Goal: Task Accomplishment & Management: Manage account settings

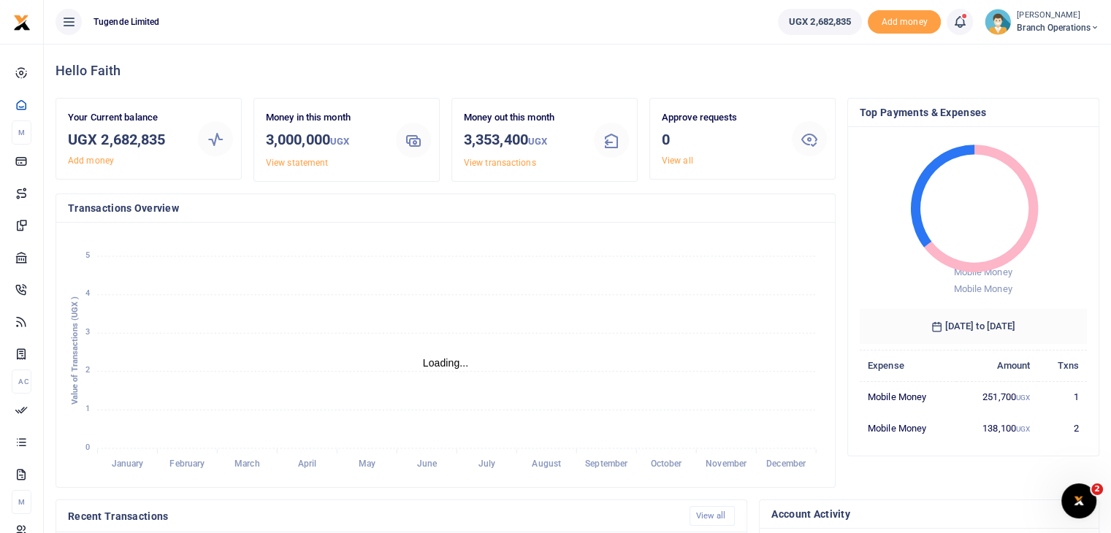
scroll to position [12, 12]
click at [991, 23] on img at bounding box center [998, 22] width 26 height 26
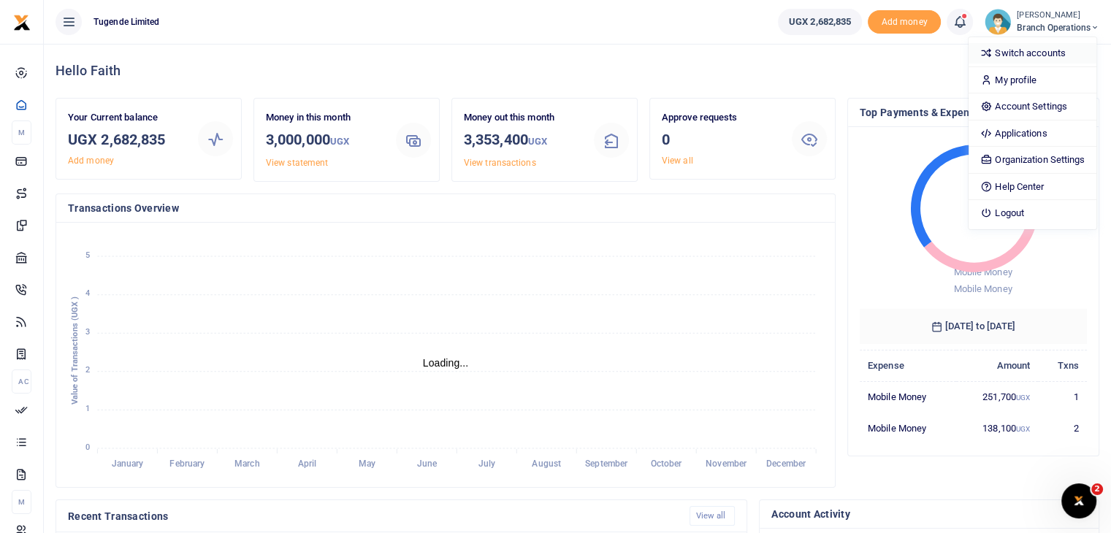
click at [1006, 47] on link "Switch accounts" at bounding box center [1033, 53] width 128 height 20
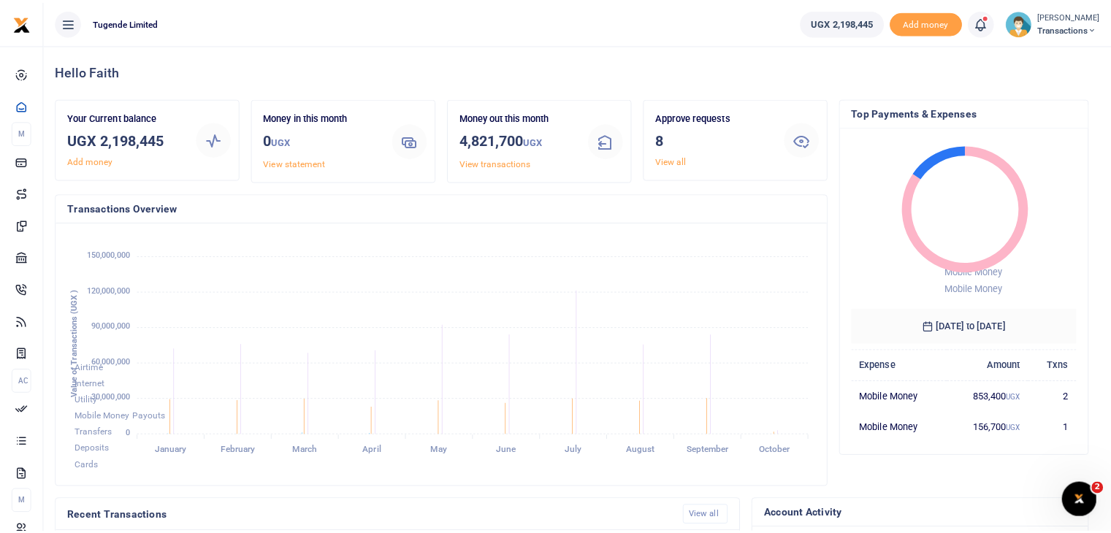
scroll to position [12, 12]
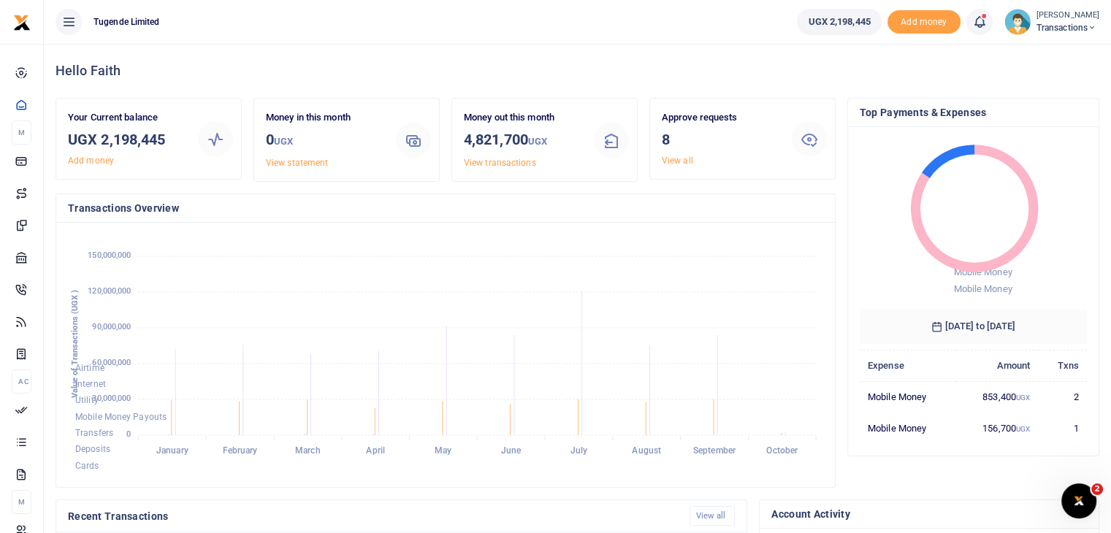
scroll to position [12, 12]
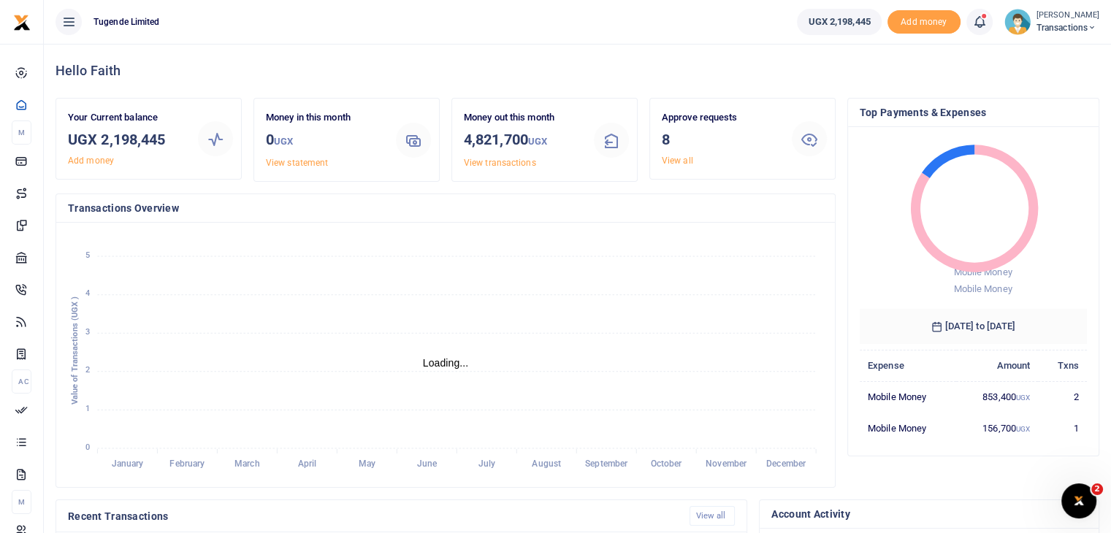
scroll to position [12, 12]
click at [682, 159] on link "View all" at bounding box center [677, 161] width 31 height 10
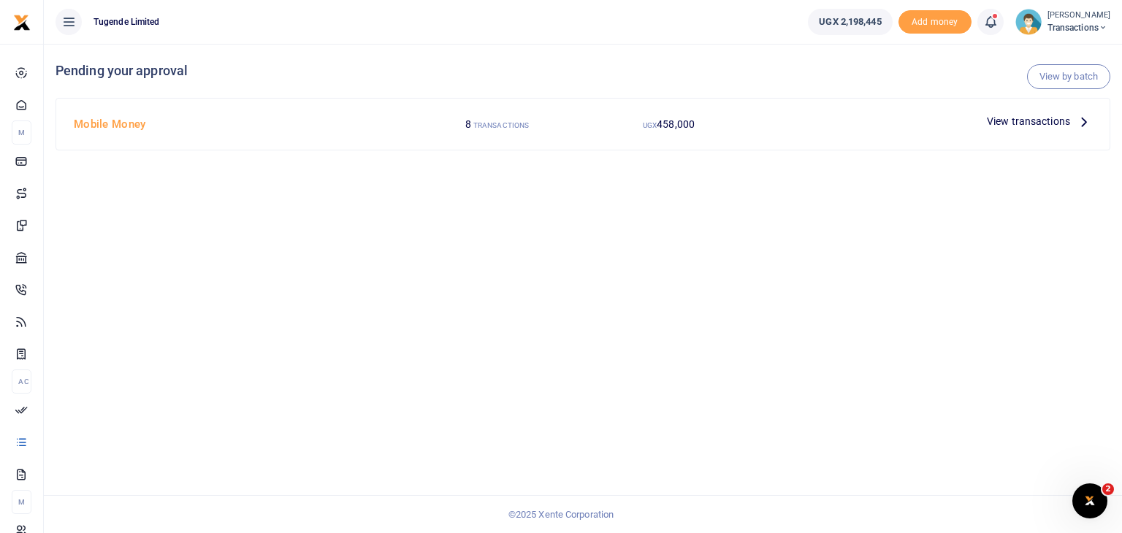
click at [1024, 123] on span "View transactions" at bounding box center [1028, 121] width 83 height 16
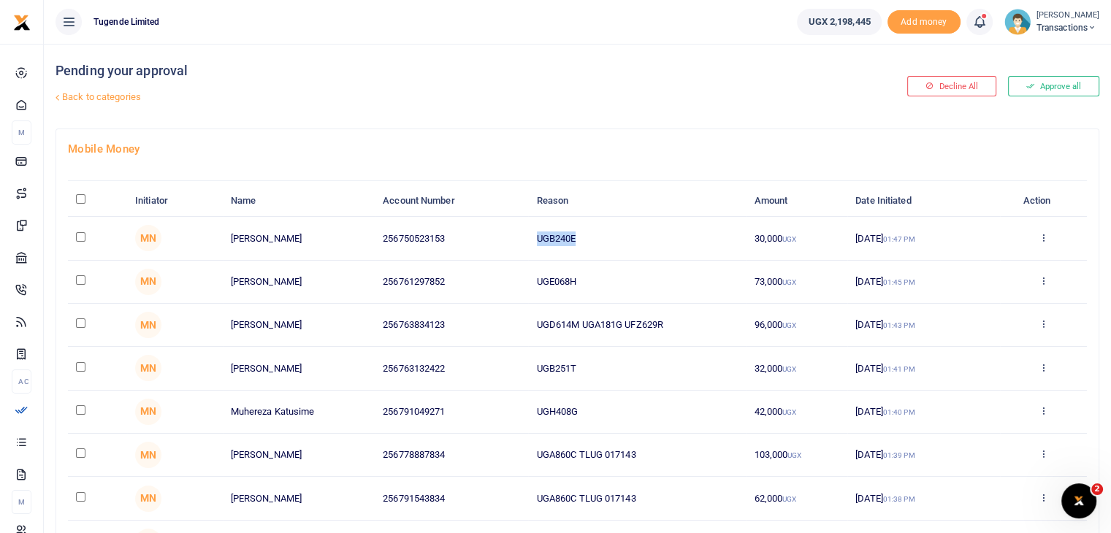
drag, startPoint x: 538, startPoint y: 240, endPoint x: 631, endPoint y: 233, distance: 93.7
click at [631, 233] on td "UGB240E" at bounding box center [637, 238] width 218 height 43
copy td "UGB240E"
click at [78, 235] on input "checkbox" at bounding box center [80, 236] width 9 height 9
checkbox input "true"
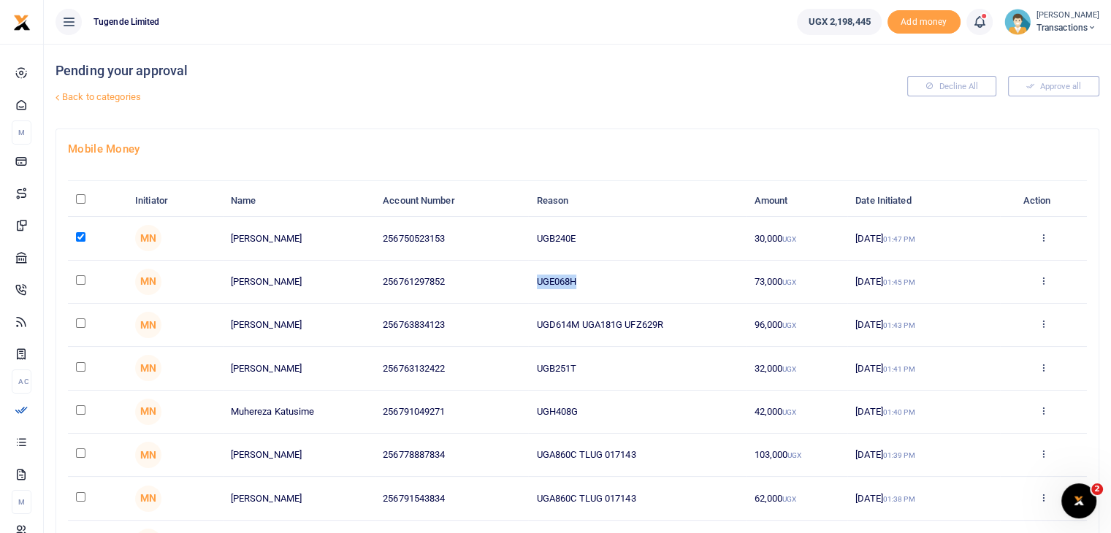
drag, startPoint x: 536, startPoint y: 281, endPoint x: 620, endPoint y: 276, distance: 84.1
click at [620, 276] on td "UGE068H" at bounding box center [637, 282] width 218 height 43
copy td "UGE068H"
click at [77, 278] on input "checkbox" at bounding box center [80, 279] width 9 height 9
checkbox input "true"
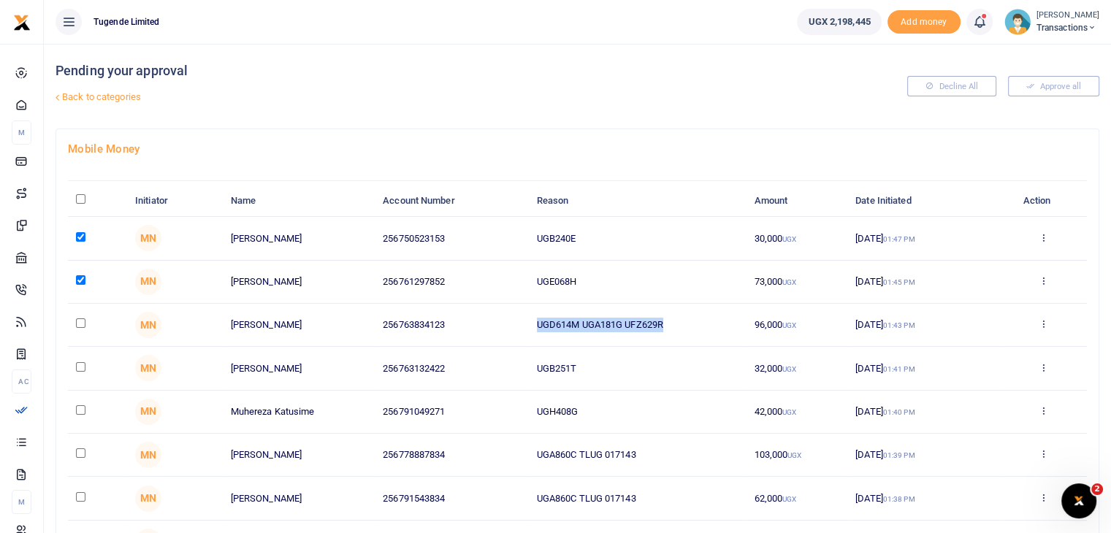
drag, startPoint x: 535, startPoint y: 325, endPoint x: 744, endPoint y: 319, distance: 209.8
click at [744, 319] on td "UGD614M UGA181G UFZ629R" at bounding box center [637, 325] width 218 height 43
copy td "UGD614M UGA181G UFZ629R"
click at [78, 321] on input "checkbox" at bounding box center [80, 323] width 9 height 9
checkbox input "true"
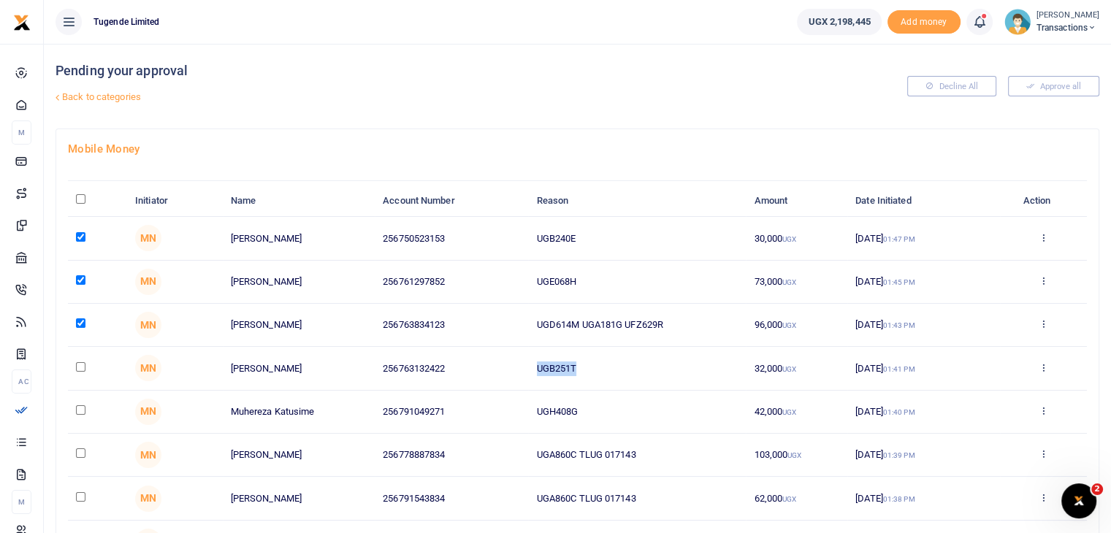
drag, startPoint x: 538, startPoint y: 361, endPoint x: 618, endPoint y: 356, distance: 80.5
click at [618, 356] on td "UGB251T" at bounding box center [637, 368] width 218 height 43
copy td "UGB251T"
click at [79, 365] on input "checkbox" at bounding box center [80, 366] width 9 height 9
checkbox input "true"
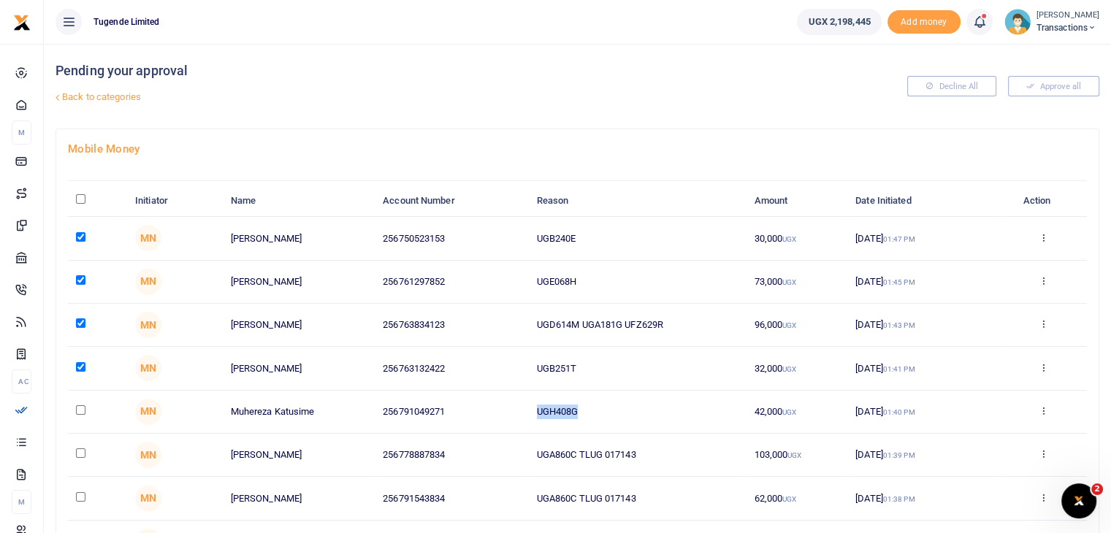
drag, startPoint x: 530, startPoint y: 411, endPoint x: 652, endPoint y: 410, distance: 122.0
click at [652, 410] on td "UGH408G" at bounding box center [637, 412] width 218 height 43
copy td "UGH408G"
click at [79, 407] on input "checkbox" at bounding box center [80, 409] width 9 height 9
checkbox input "true"
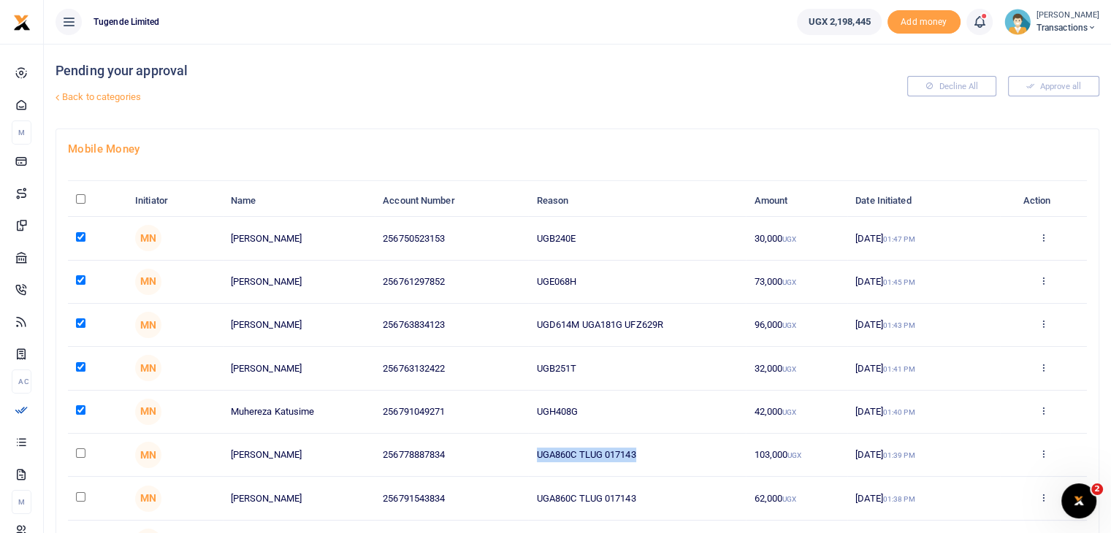
drag, startPoint x: 530, startPoint y: 457, endPoint x: 679, endPoint y: 459, distance: 148.3
click at [679, 459] on td "UGA860C TLUG 017143" at bounding box center [637, 455] width 218 height 43
copy td "UGA860C TLUG 017143"
click at [79, 454] on input "checkbox" at bounding box center [80, 453] width 9 height 9
checkbox input "true"
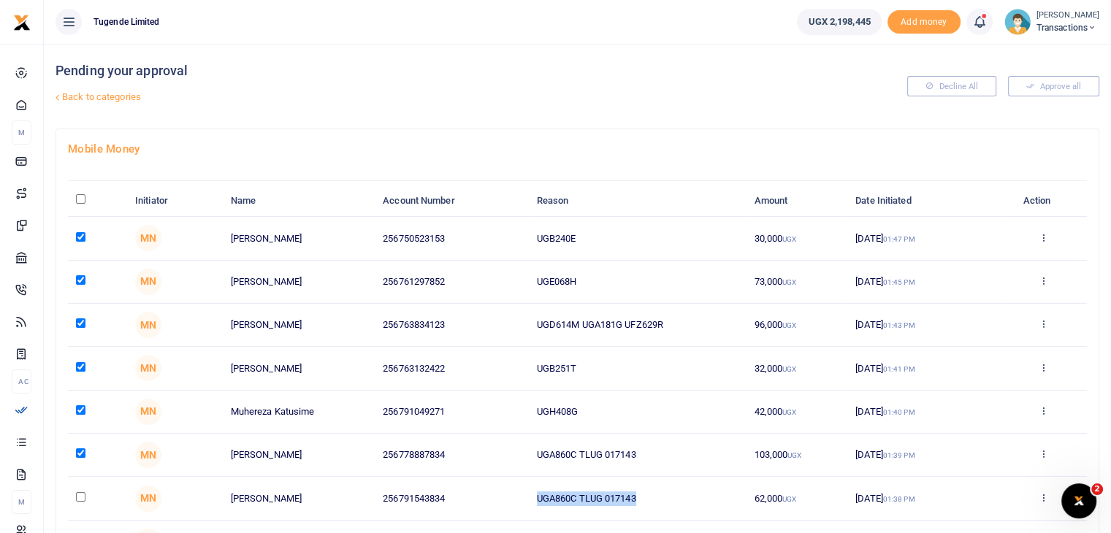
drag, startPoint x: 536, startPoint y: 496, endPoint x: 682, endPoint y: 498, distance: 146.1
click at [682, 498] on td "UGA860C TLUG 017143" at bounding box center [637, 498] width 218 height 43
copy td "UGA860C TLUG 017143"
click at [79, 493] on input "checkbox" at bounding box center [80, 496] width 9 height 9
checkbox input "true"
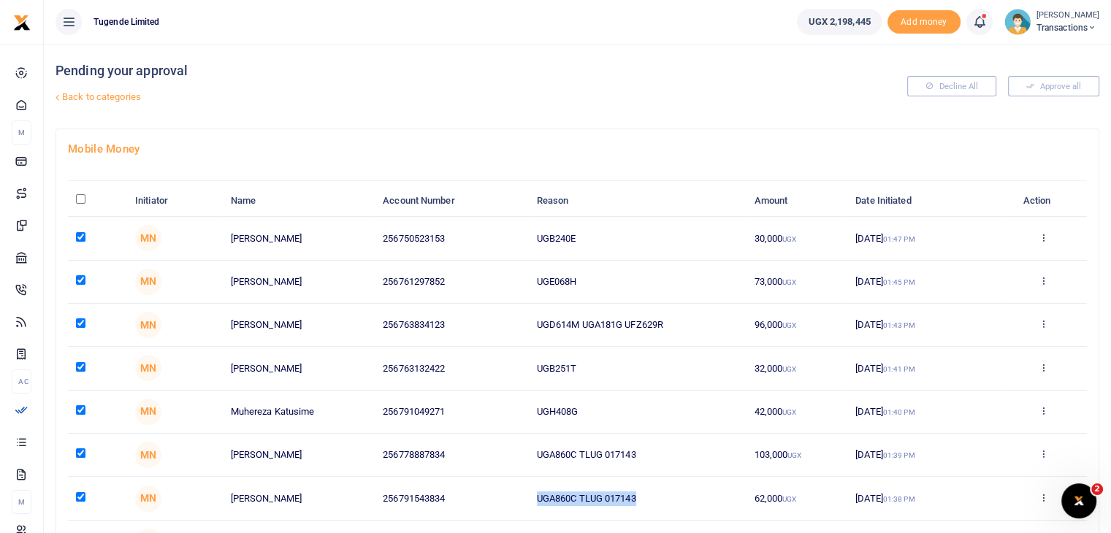
scroll to position [149, 0]
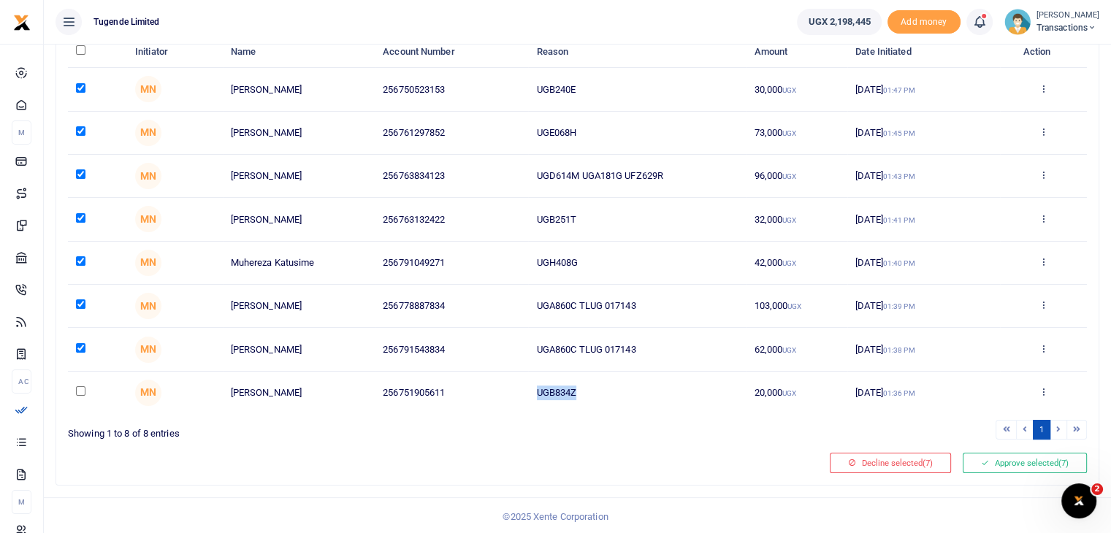
drag, startPoint x: 531, startPoint y: 393, endPoint x: 658, endPoint y: 393, distance: 126.4
click at [658, 393] on td "UGB834Z" at bounding box center [637, 393] width 218 height 42
copy td "UGB834Z"
click at [75, 389] on td at bounding box center [97, 393] width 59 height 42
click at [80, 389] on input "checkbox" at bounding box center [80, 390] width 9 height 9
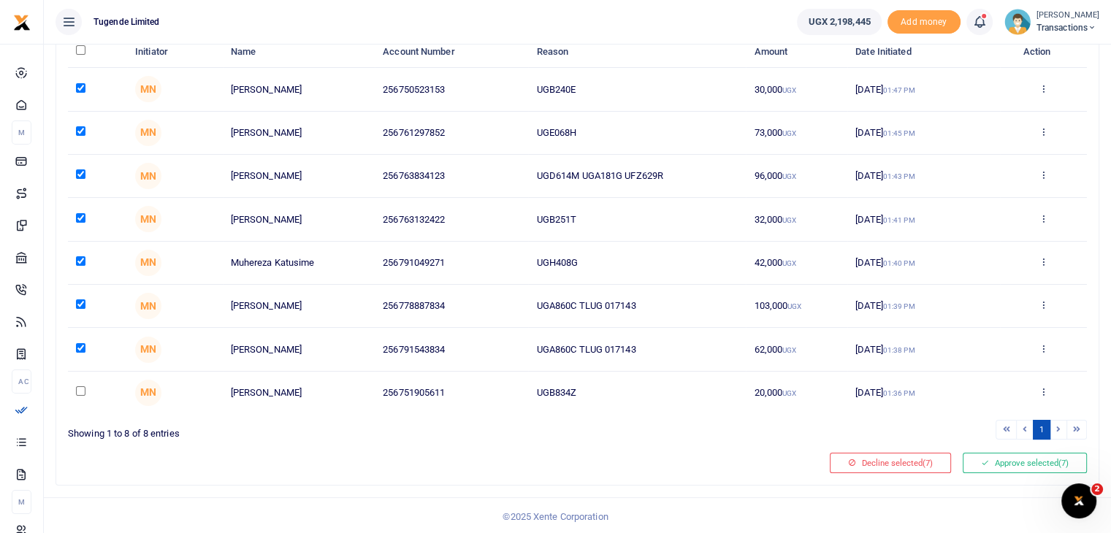
checkbox input "true"
click at [1021, 462] on button "Approve selected (8)" at bounding box center [1025, 463] width 124 height 20
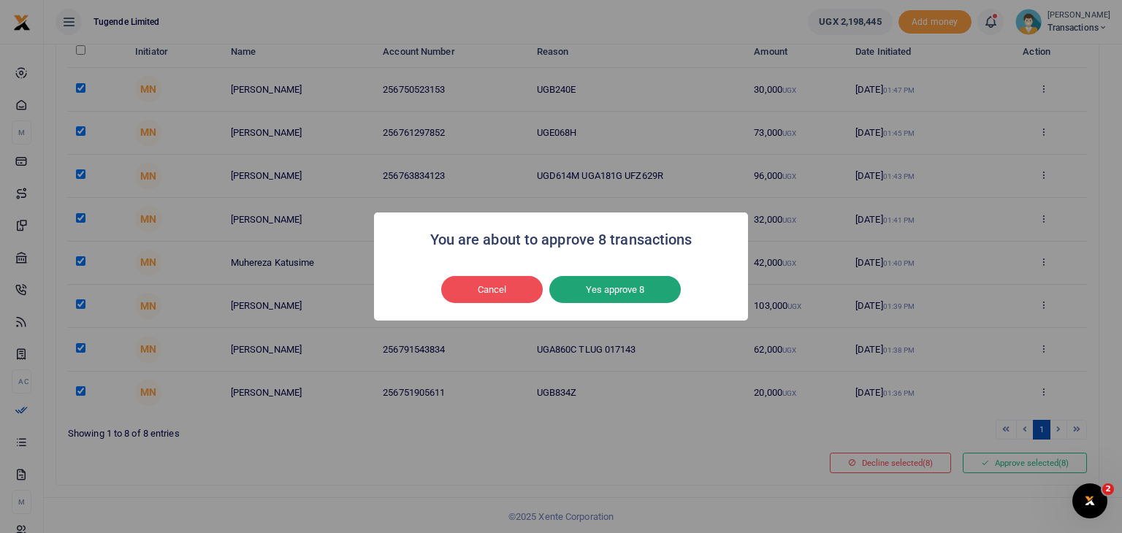
click at [607, 285] on button "Yes approve 8" at bounding box center [615, 290] width 132 height 28
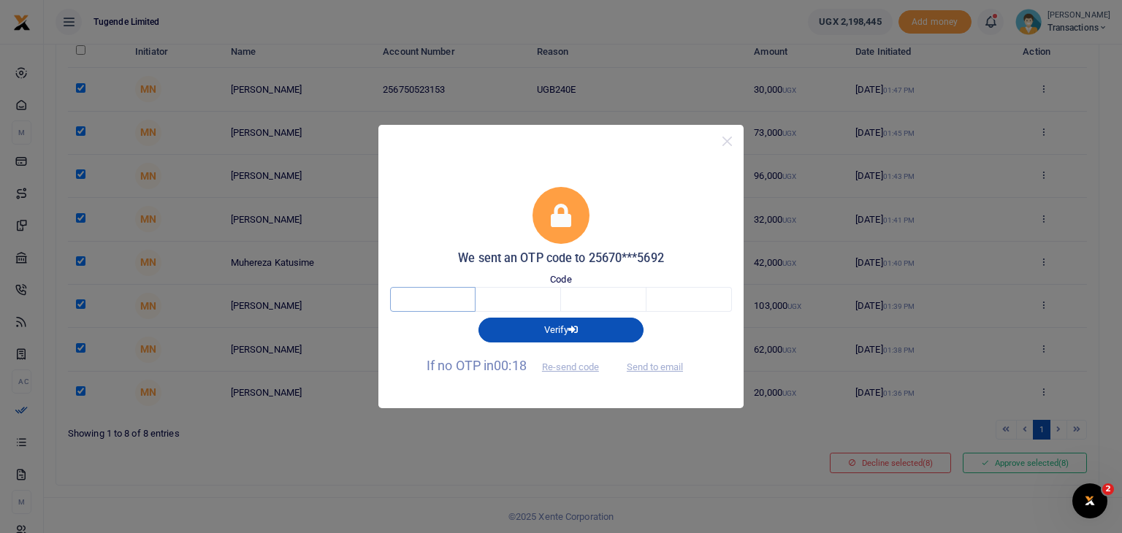
click at [444, 296] on input "text" at bounding box center [432, 299] width 85 height 25
type input "1"
type input "9"
type input "2"
type input "6"
